Goal: Navigation & Orientation: Find specific page/section

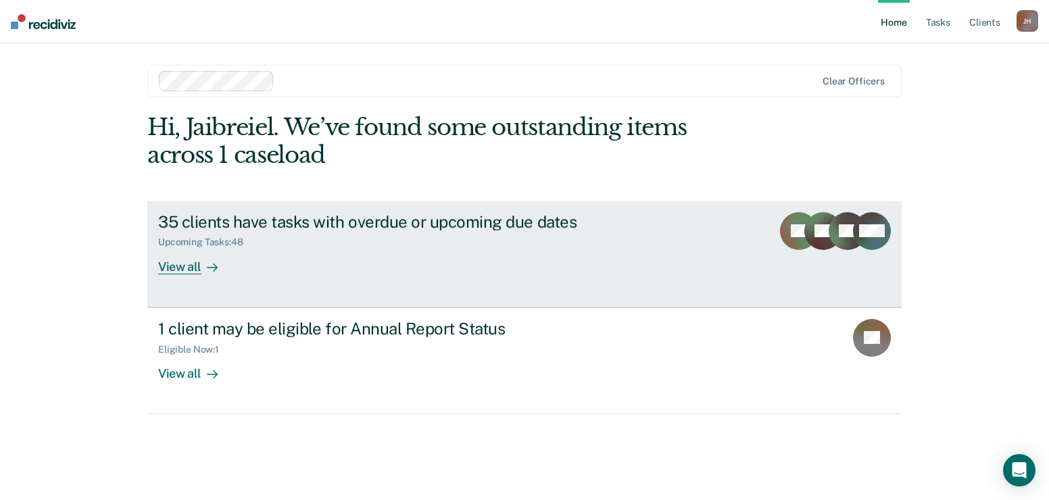
click at [201, 265] on div at bounding box center [209, 267] width 16 height 16
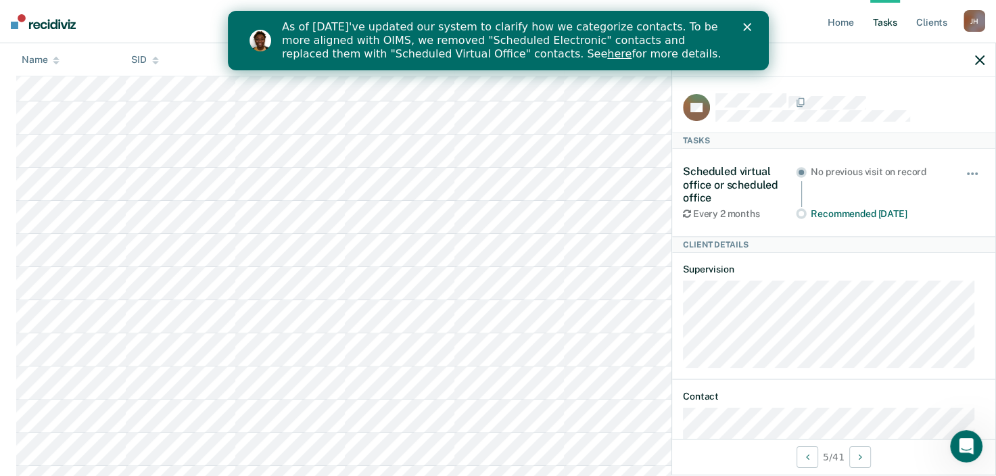
scroll to position [338, 0]
click at [927, 28] on link "Client s" at bounding box center [931, 21] width 37 height 43
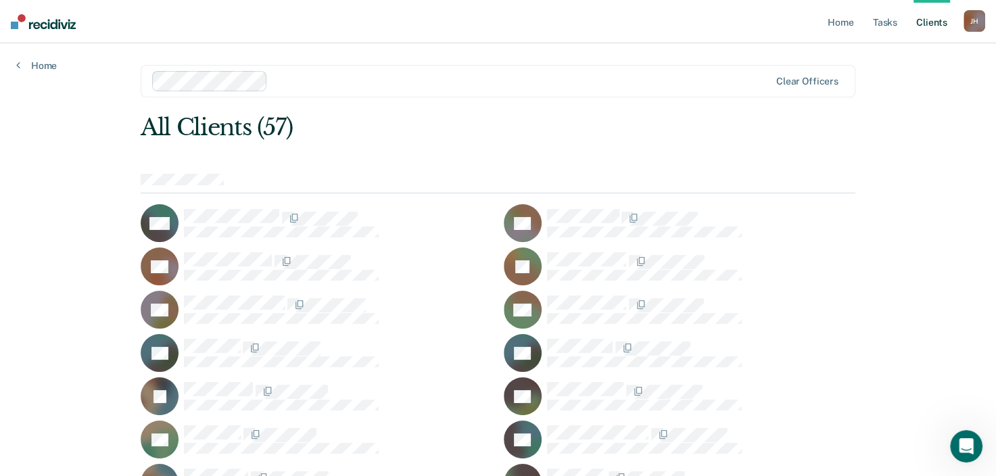
scroll to position [68, 0]
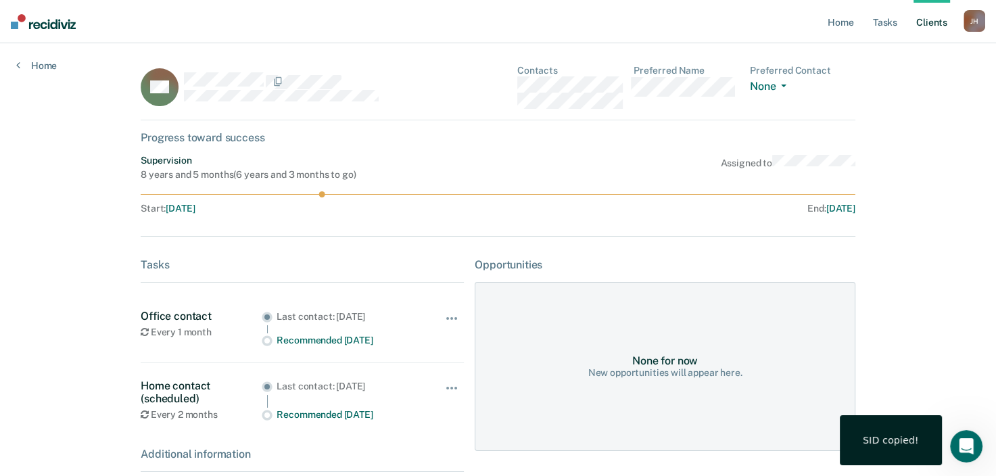
drag, startPoint x: 320, startPoint y: 195, endPoint x: 333, endPoint y: 195, distance: 13.5
click at [333, 195] on icon at bounding box center [498, 194] width 715 height 6
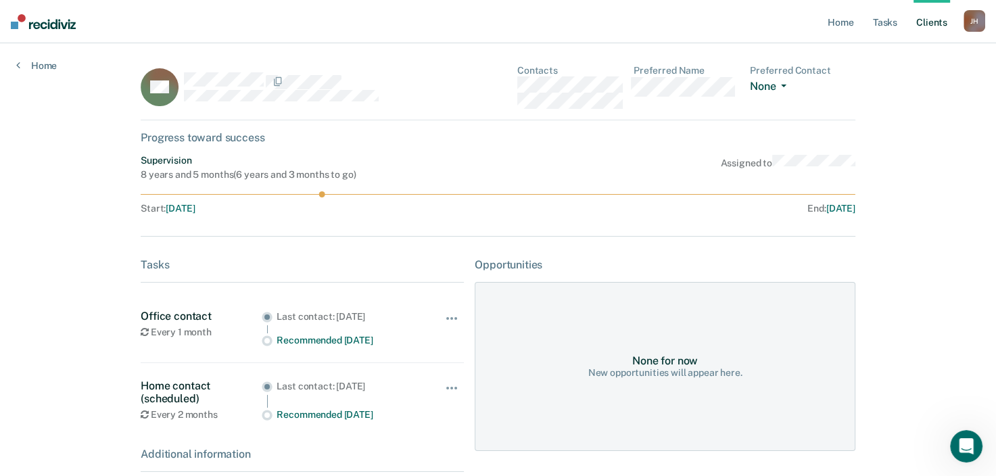
click at [784, 88] on button "None" at bounding box center [771, 88] width 42 height 16
click at [783, 87] on button "None" at bounding box center [771, 88] width 42 height 16
click at [930, 27] on link "Client s" at bounding box center [931, 21] width 37 height 43
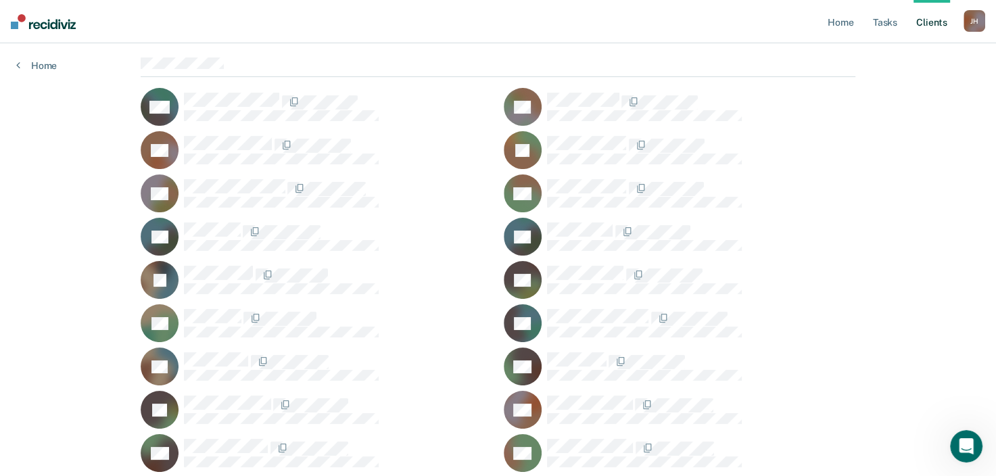
scroll to position [135, 0]
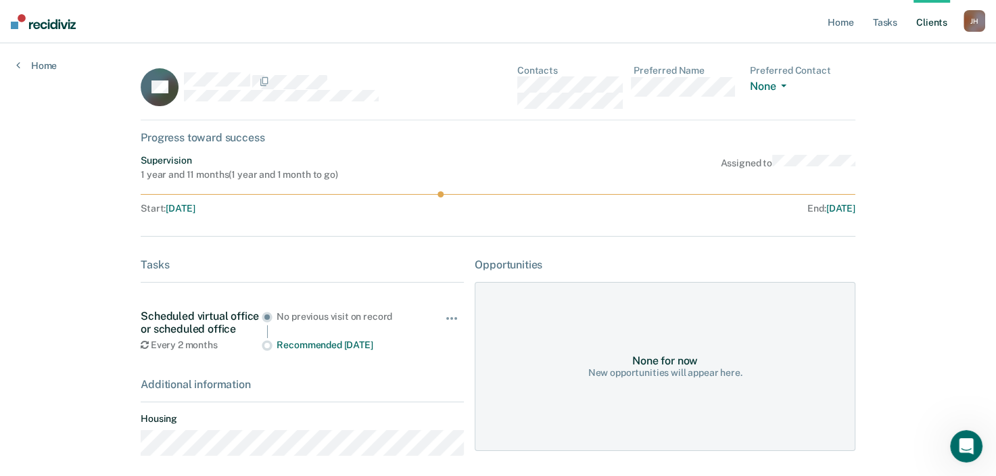
click at [932, 26] on link "Client s" at bounding box center [931, 21] width 37 height 43
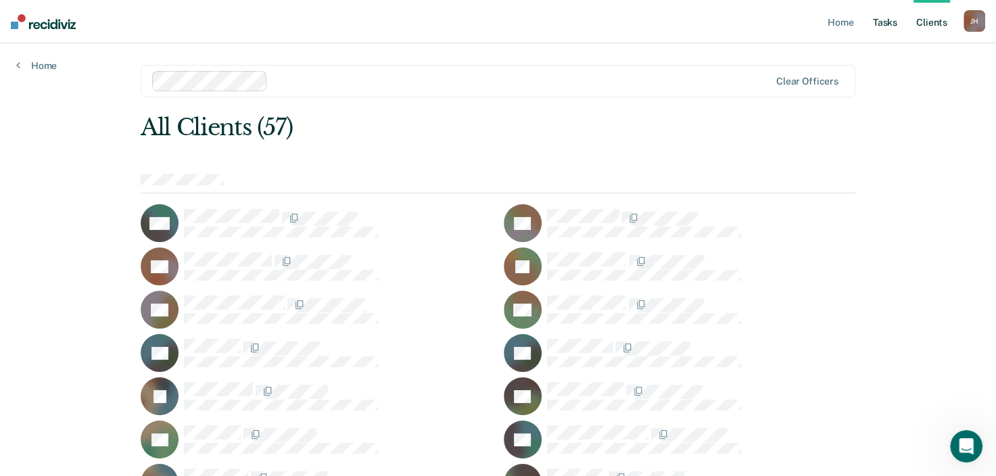
click at [880, 25] on link "Tasks" at bounding box center [885, 21] width 30 height 43
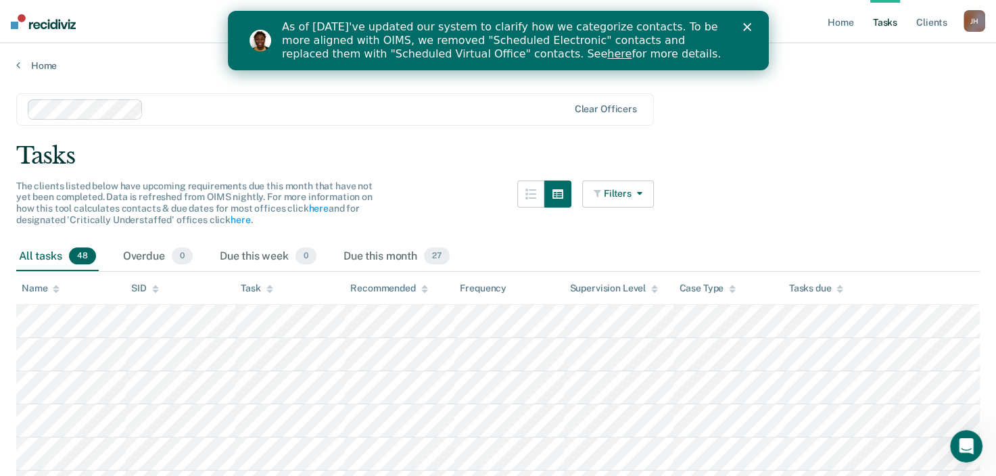
click at [622, 197] on button "Filters" at bounding box center [618, 193] width 72 height 27
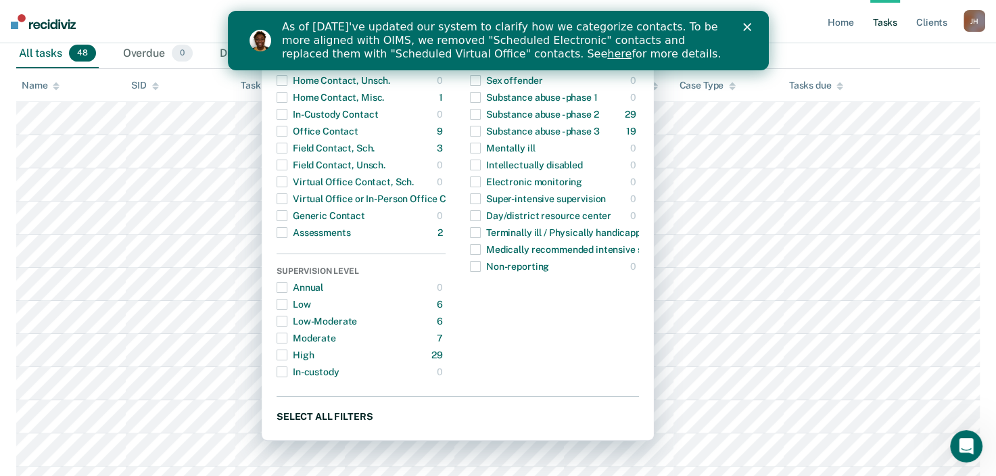
scroll to position [135, 0]
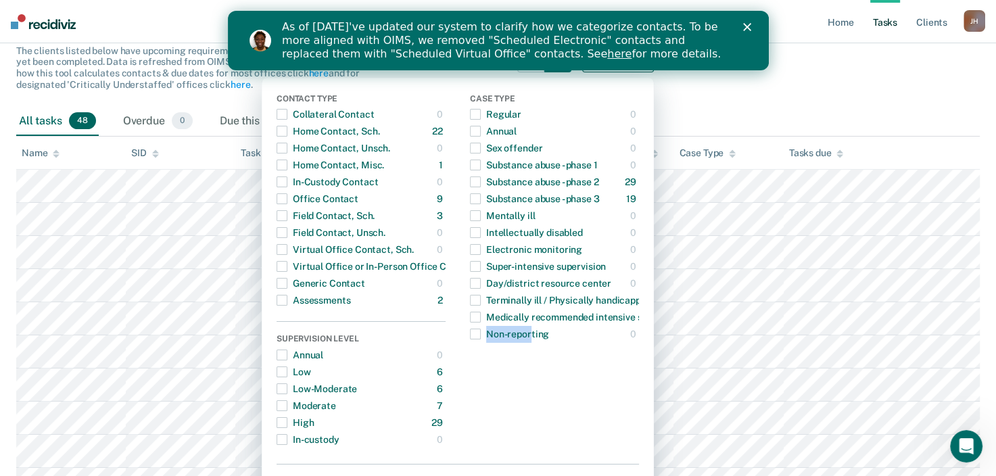
drag, startPoint x: 504, startPoint y: 381, endPoint x: 460, endPoint y: 372, distance: 45.5
click at [460, 372] on div "Contact Type Collateral Contact 0 ONLY Home Contact, Sch. 22 ONLY Home Contact,…" at bounding box center [457, 279] width 362 height 371
drag, startPoint x: 460, startPoint y: 372, endPoint x: 544, endPoint y: 401, distance: 88.5
click at [544, 402] on div "Case Type Regular 0 ONLY Annual 0 ONLY Sex offender 0 ONLY Substance abuse - ph…" at bounding box center [554, 271] width 169 height 354
click at [796, 115] on div "All tasks 48 Overdue 0 Due this week 0 Due this month 27" at bounding box center [497, 122] width 963 height 30
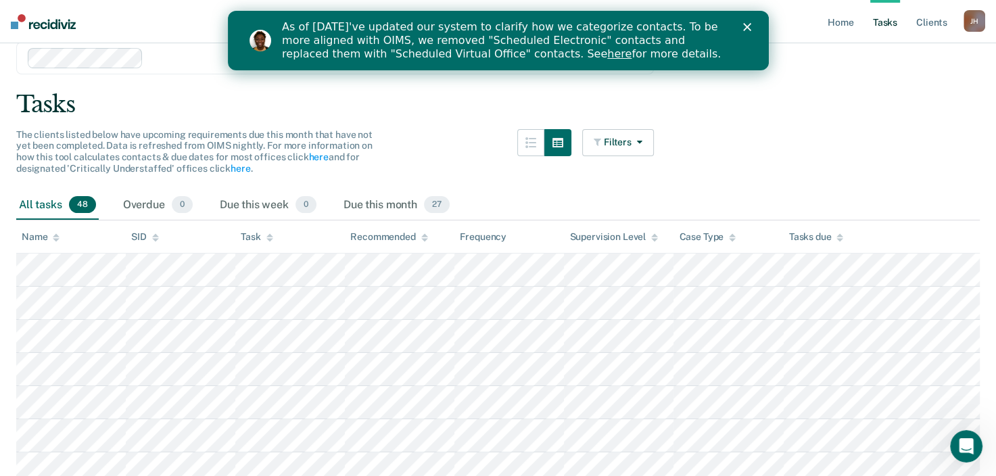
scroll to position [0, 0]
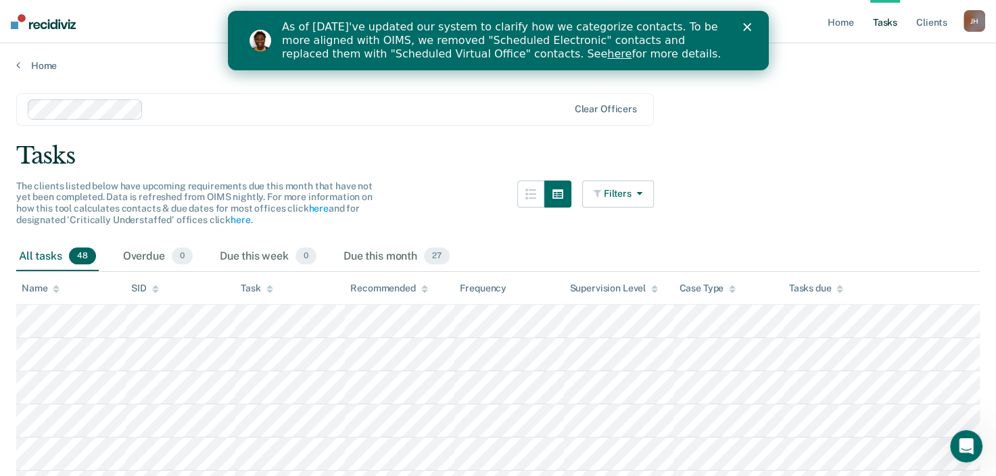
click at [637, 195] on icon "button" at bounding box center [636, 193] width 11 height 9
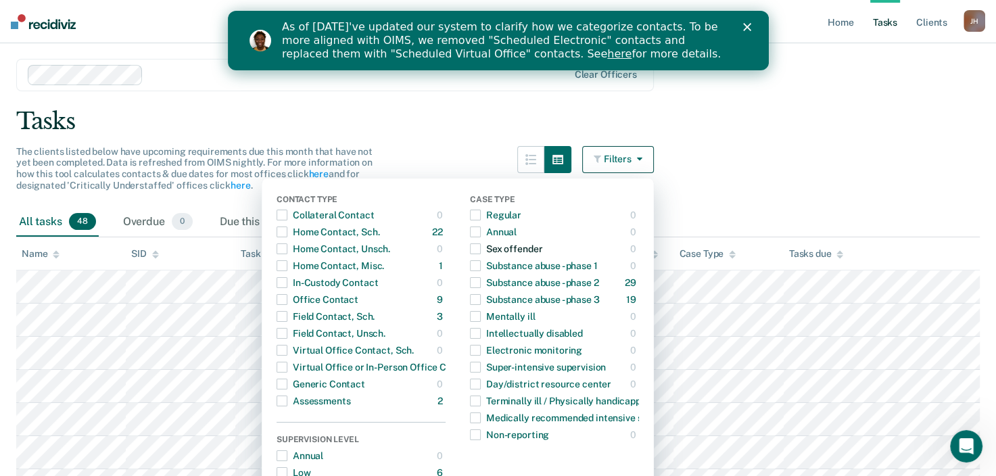
scroll to position [68, 0]
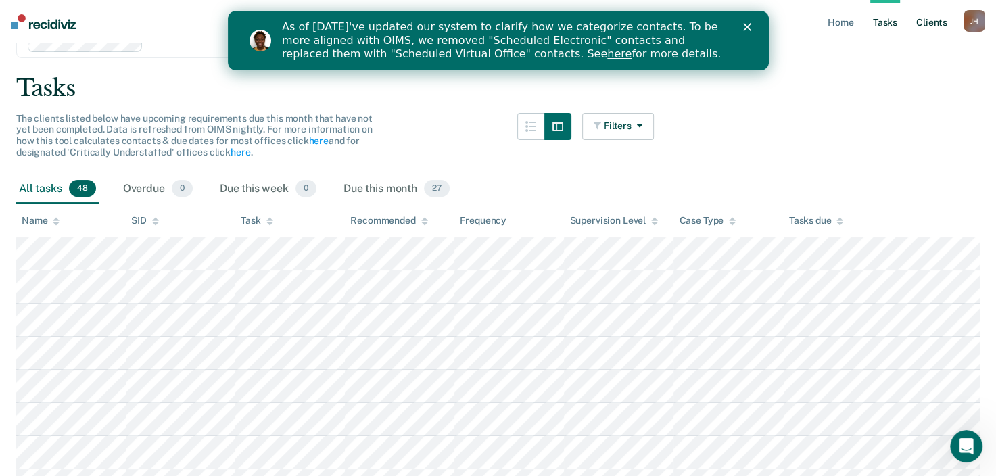
click at [929, 29] on link "Client s" at bounding box center [931, 21] width 37 height 43
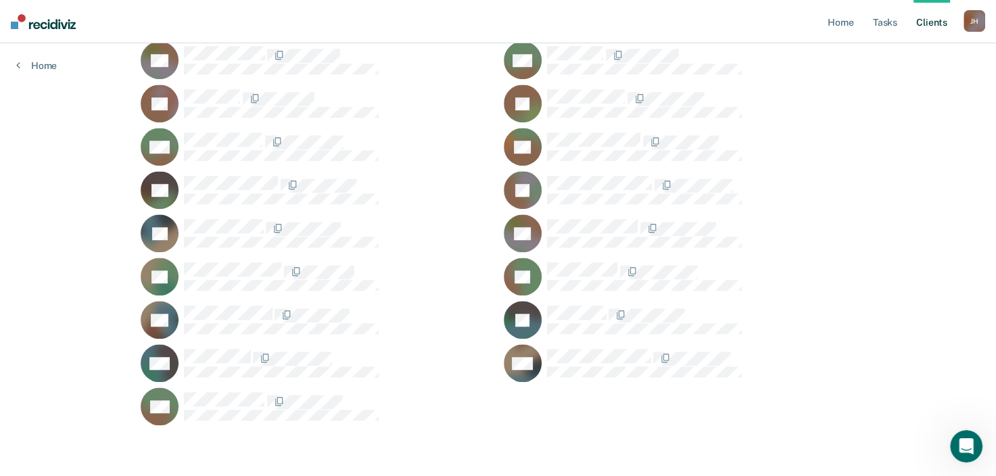
scroll to position [1029, 0]
